Goal: Transaction & Acquisition: Obtain resource

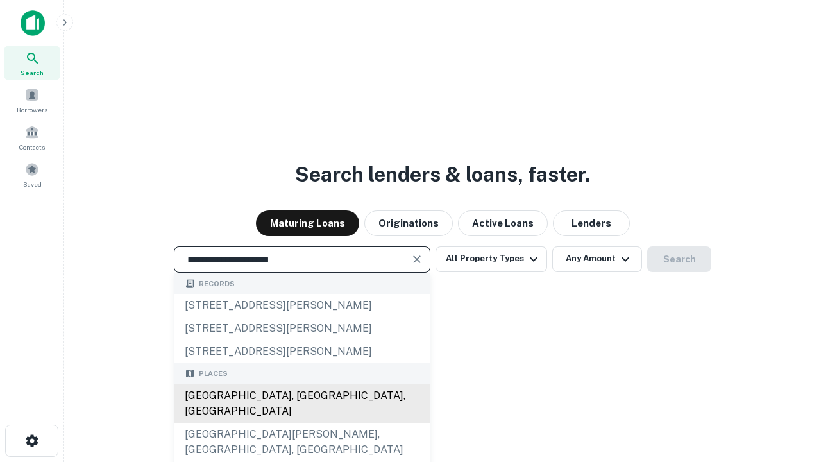
click at [301, 423] on div "[GEOGRAPHIC_DATA], [GEOGRAPHIC_DATA], [GEOGRAPHIC_DATA]" at bounding box center [301, 403] width 255 height 38
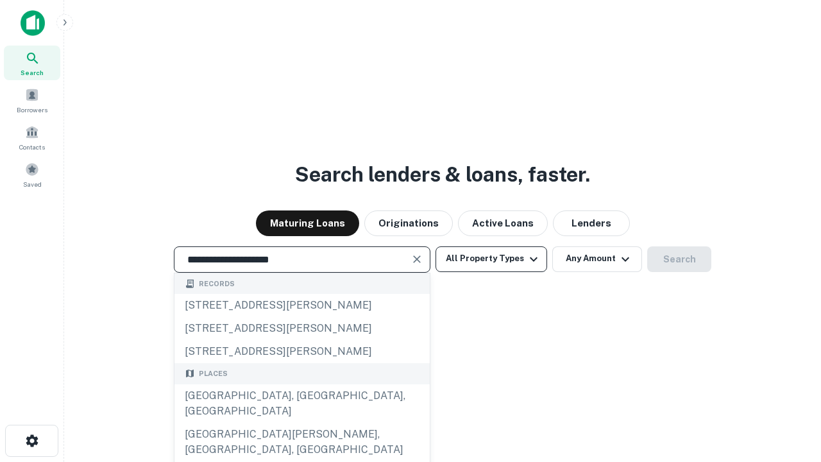
type input "**********"
click at [491, 259] on button "All Property Types" at bounding box center [492, 259] width 112 height 26
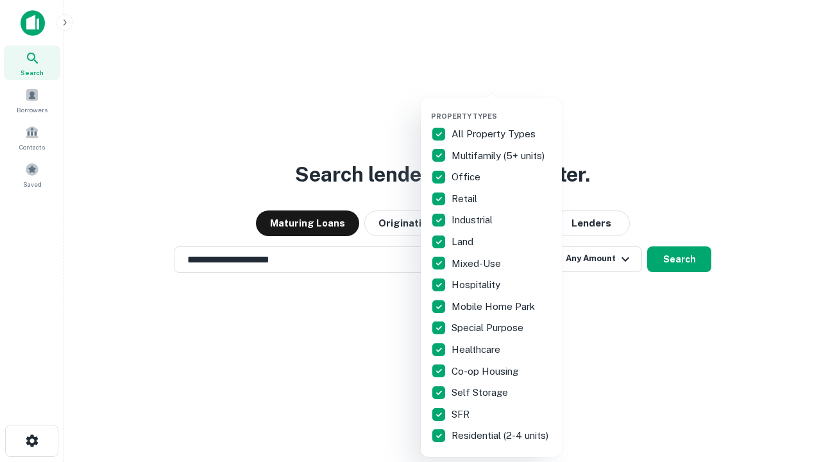
click at [502, 108] on button "button" at bounding box center [501, 108] width 141 height 1
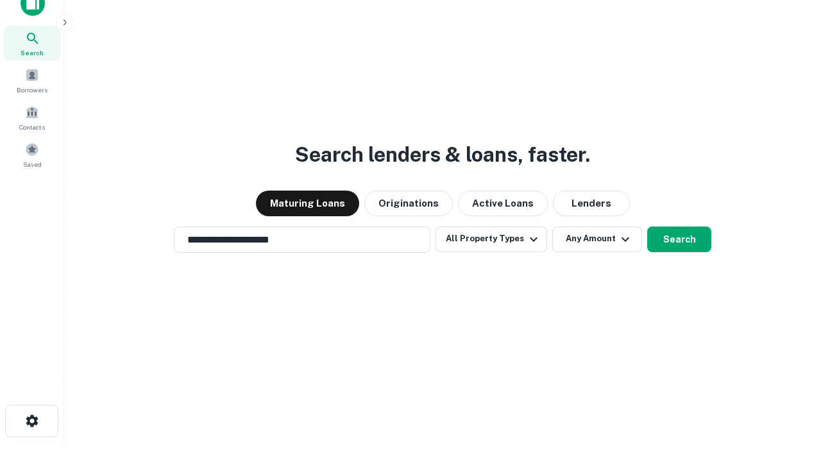
scroll to position [8, 155]
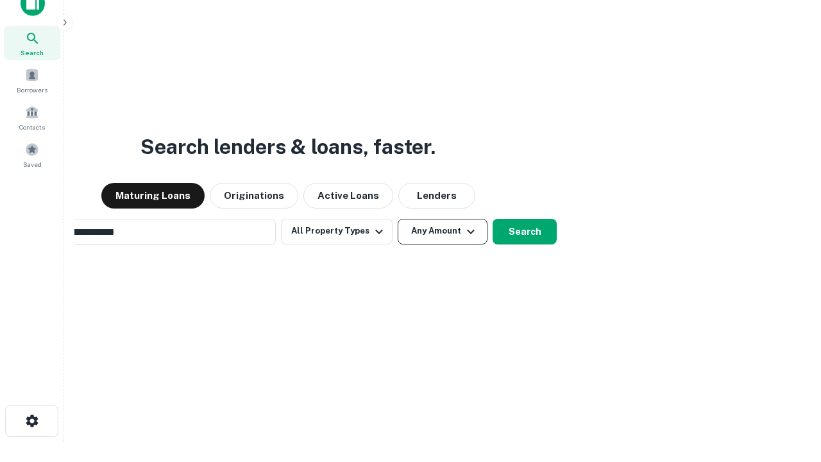
click at [398, 219] on button "Any Amount" at bounding box center [443, 232] width 90 height 26
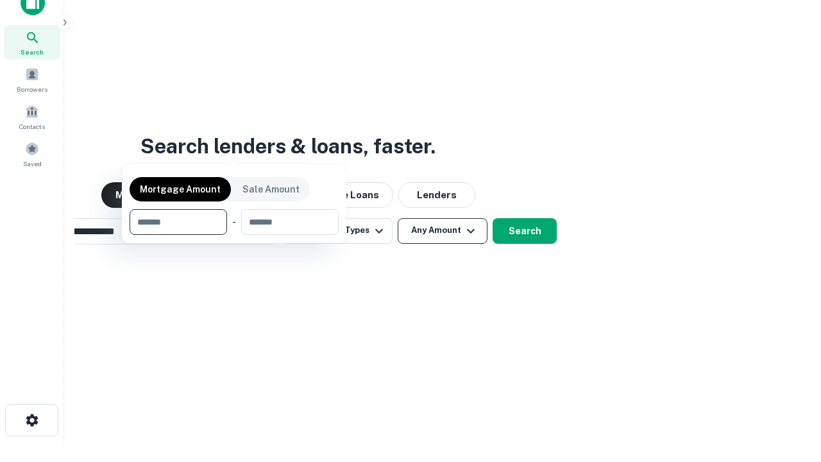
scroll to position [92, 363]
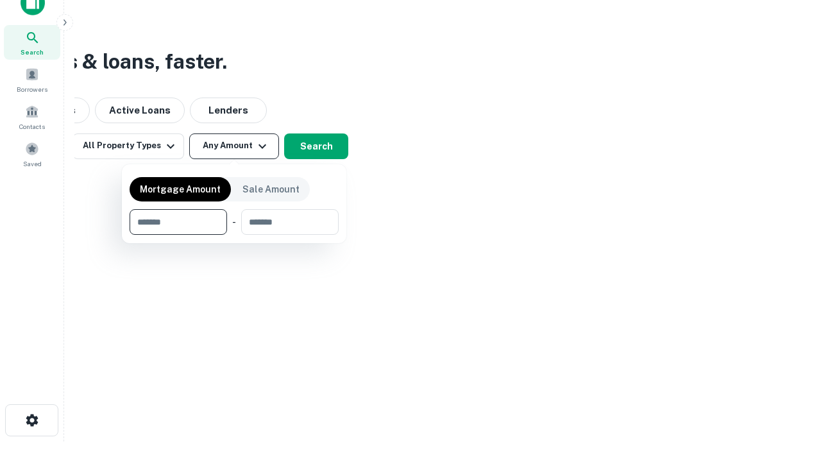
type input "*******"
click at [234, 235] on button "button" at bounding box center [234, 235] width 209 height 1
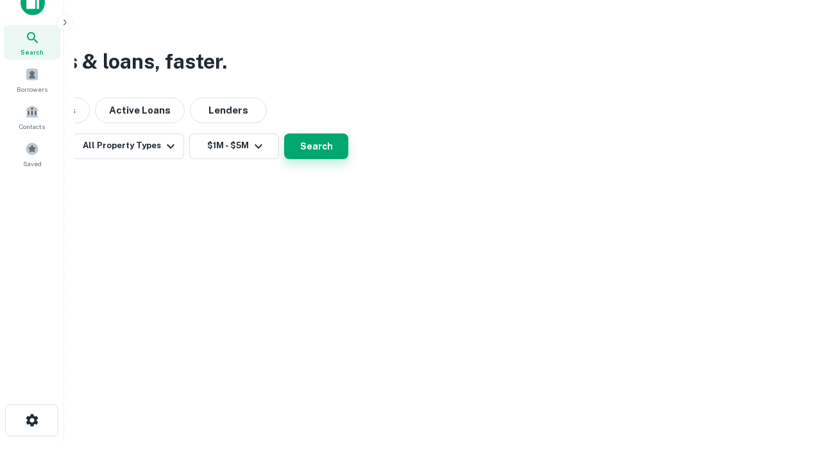
click at [348, 159] on button "Search" at bounding box center [316, 146] width 64 height 26
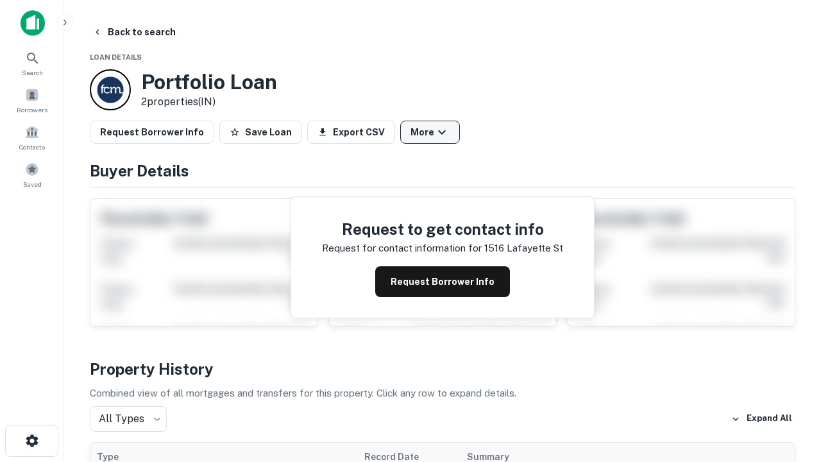
click at [430, 132] on button "More" at bounding box center [430, 132] width 60 height 23
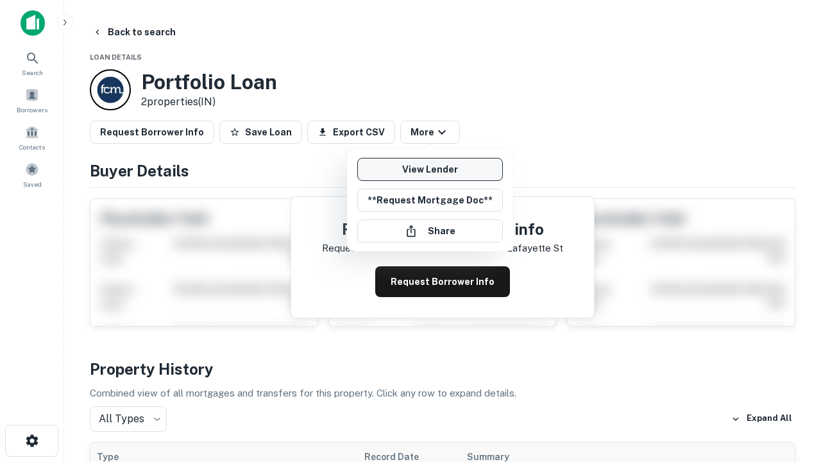
click at [430, 169] on link "View Lender" at bounding box center [430, 169] width 146 height 23
